Goal: Task Accomplishment & Management: Manage account settings

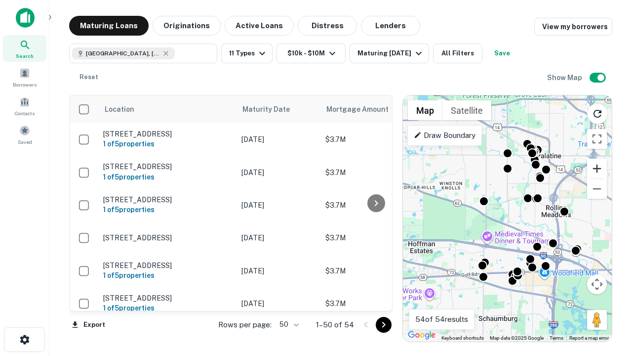
click at [597, 168] on button "Zoom in" at bounding box center [597, 169] width 20 height 20
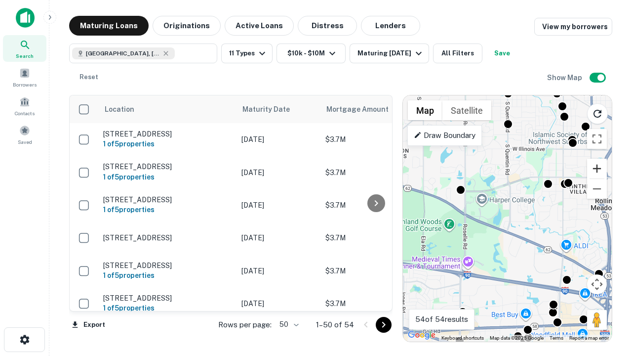
click at [597, 168] on button "Zoom in" at bounding box center [597, 169] width 20 height 20
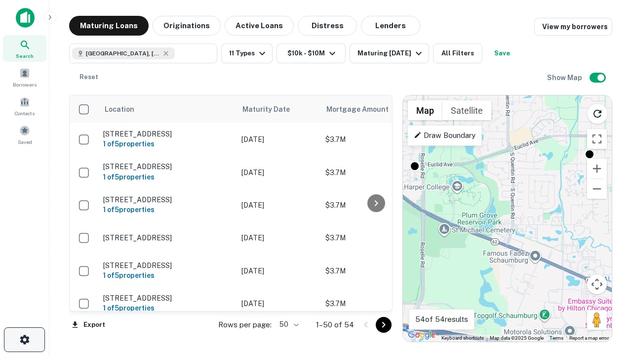
click at [24, 339] on icon "button" at bounding box center [25, 339] width 12 height 12
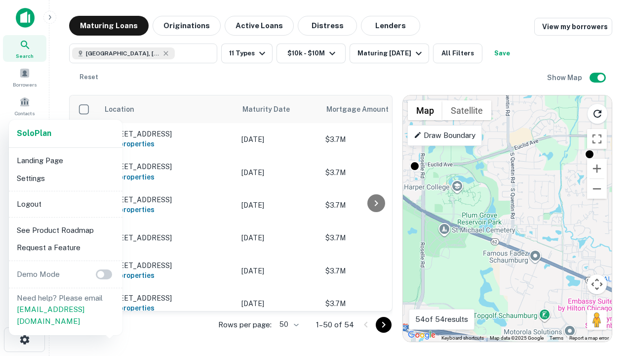
click at [65, 203] on li "Logout" at bounding box center [66, 204] width 106 height 18
